Goal: Register for event/course

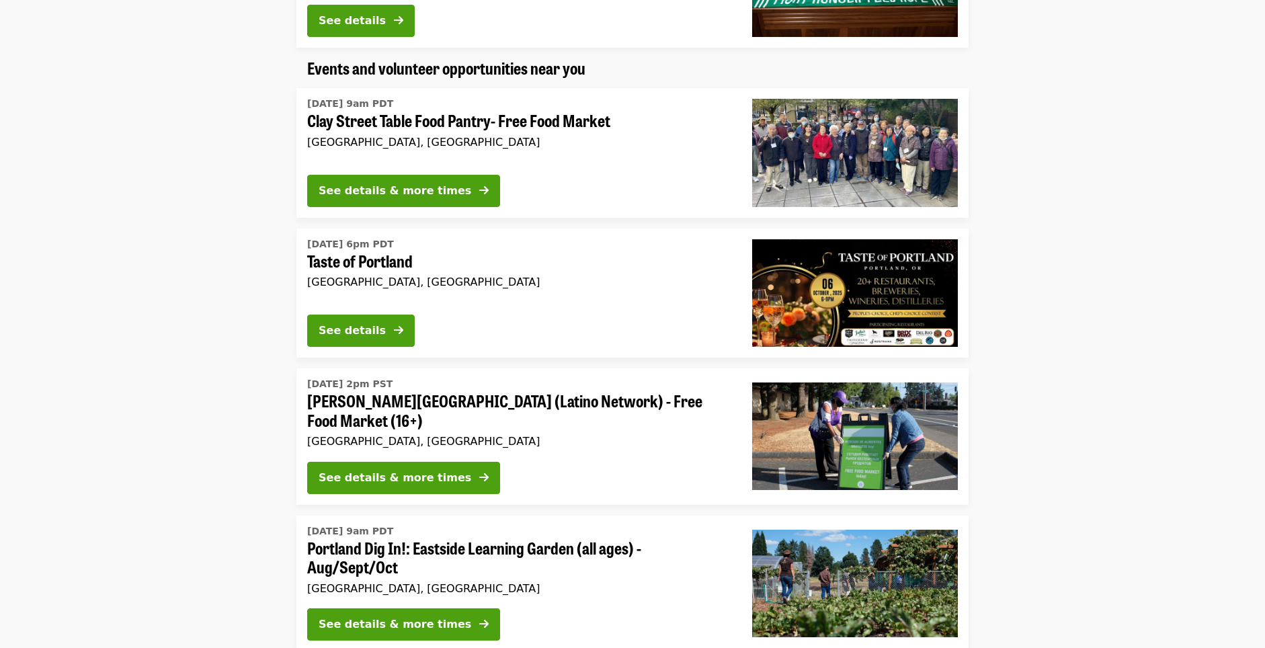
scroll to position [1090, 0]
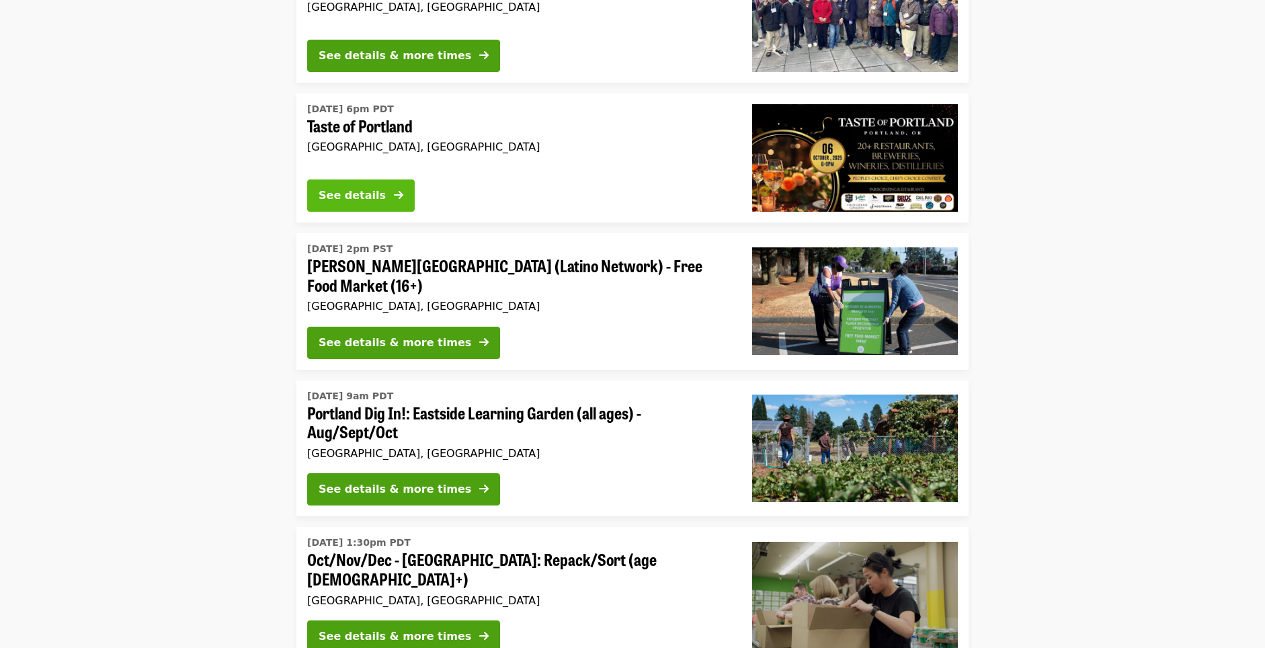
click at [361, 189] on div "See details" at bounding box center [351, 195] width 67 height 16
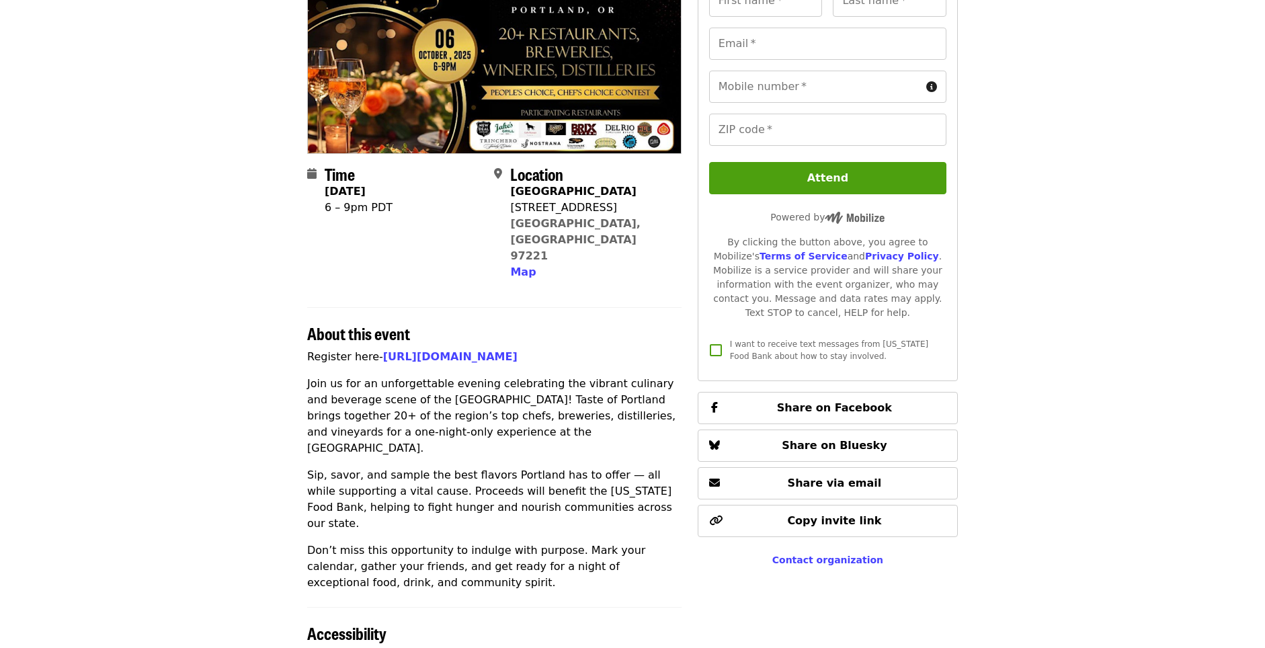
scroll to position [170, 0]
click at [476, 349] on link "https://www.eventbrite.com/e/taste-of-portland-tickets-1482227324829" at bounding box center [450, 355] width 134 height 13
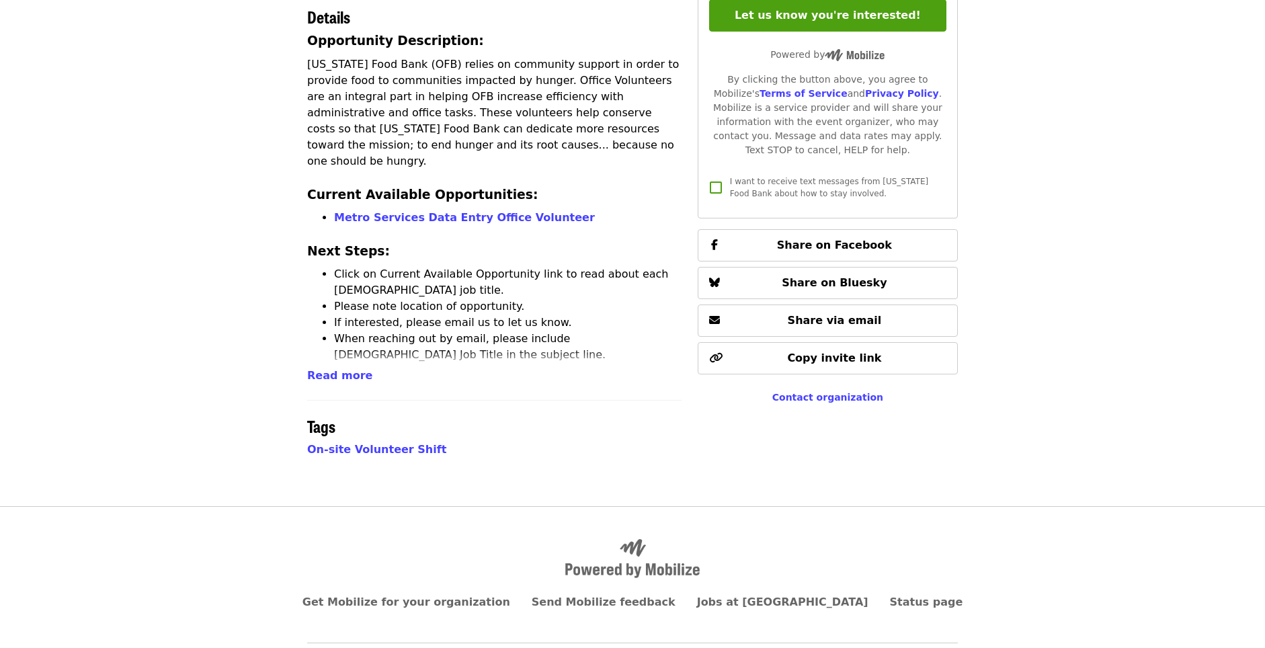
scroll to position [335, 0]
